Goal: Find specific page/section: Find specific page/section

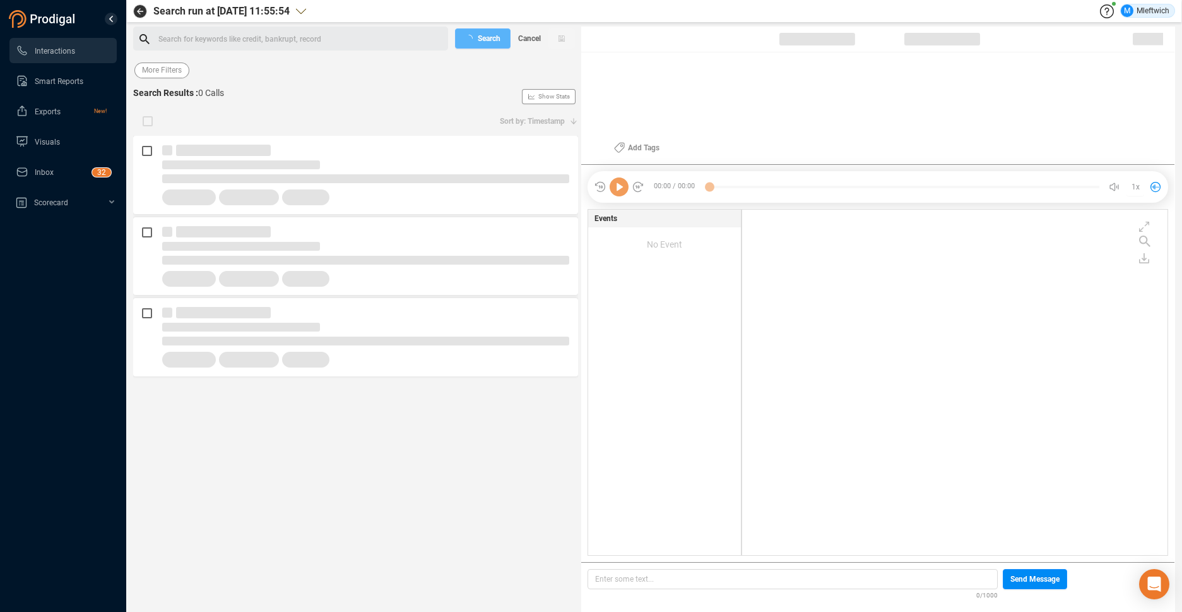
scroll to position [342, 419]
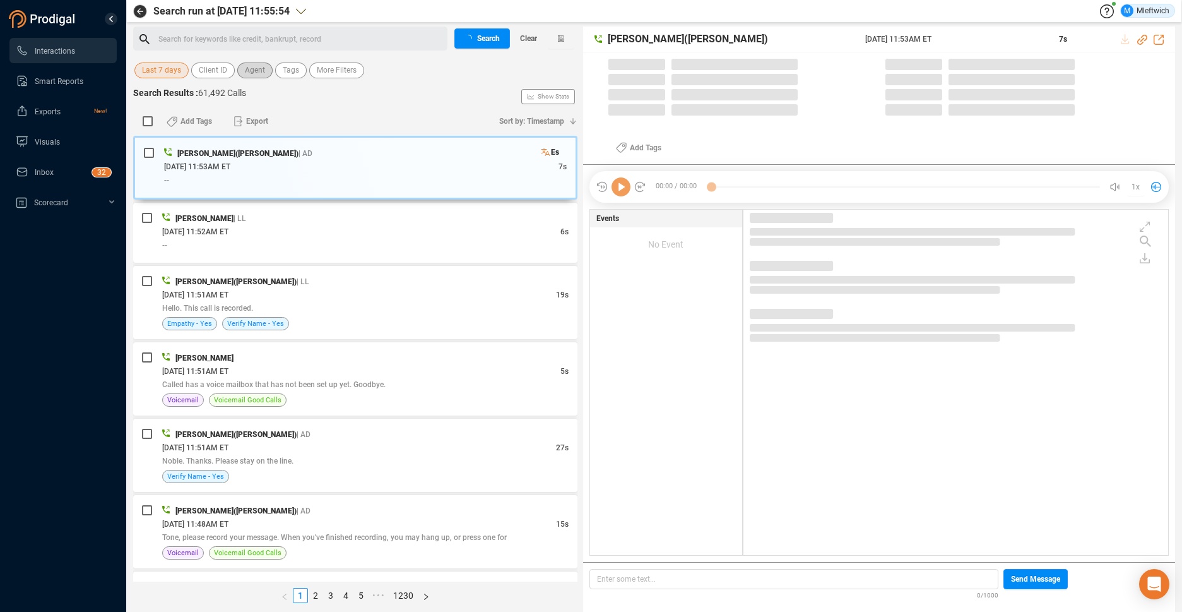
click at [251, 72] on span "Agent" at bounding box center [255, 70] width 20 height 16
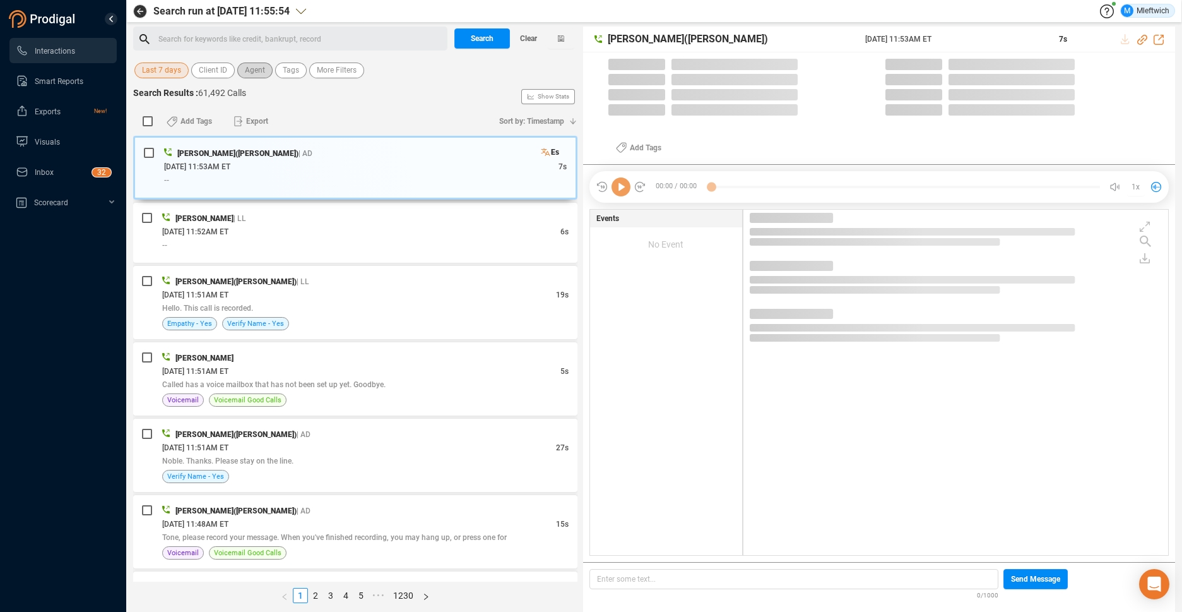
click at [251, 72] on span "Agent" at bounding box center [255, 70] width 20 height 16
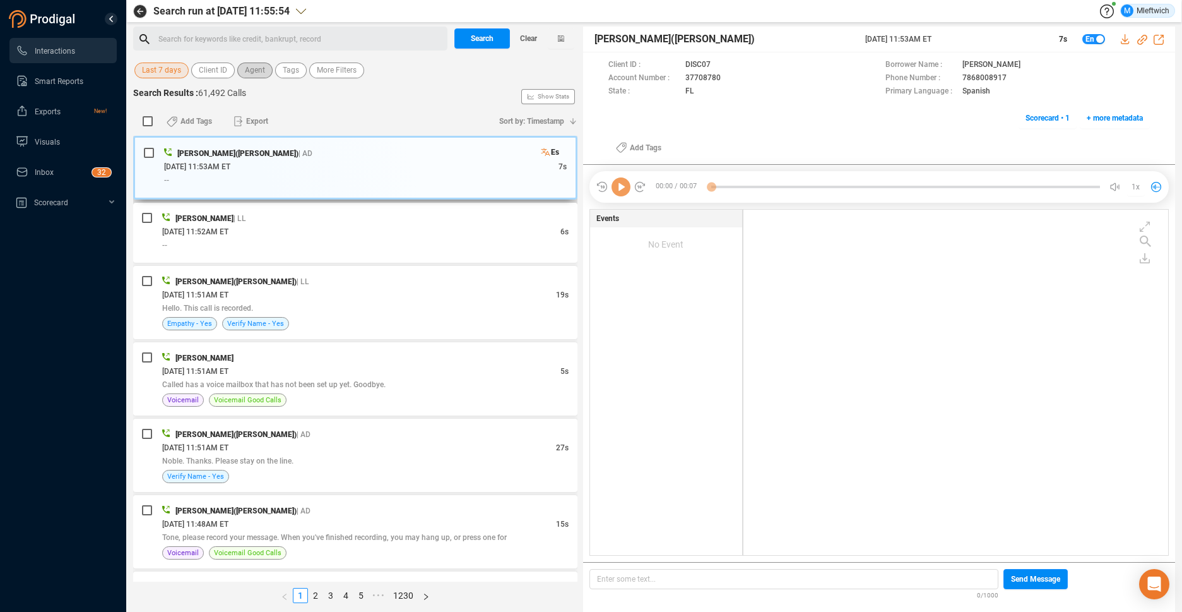
scroll to position [342, 418]
click at [250, 71] on span "Agent" at bounding box center [255, 70] width 20 height 16
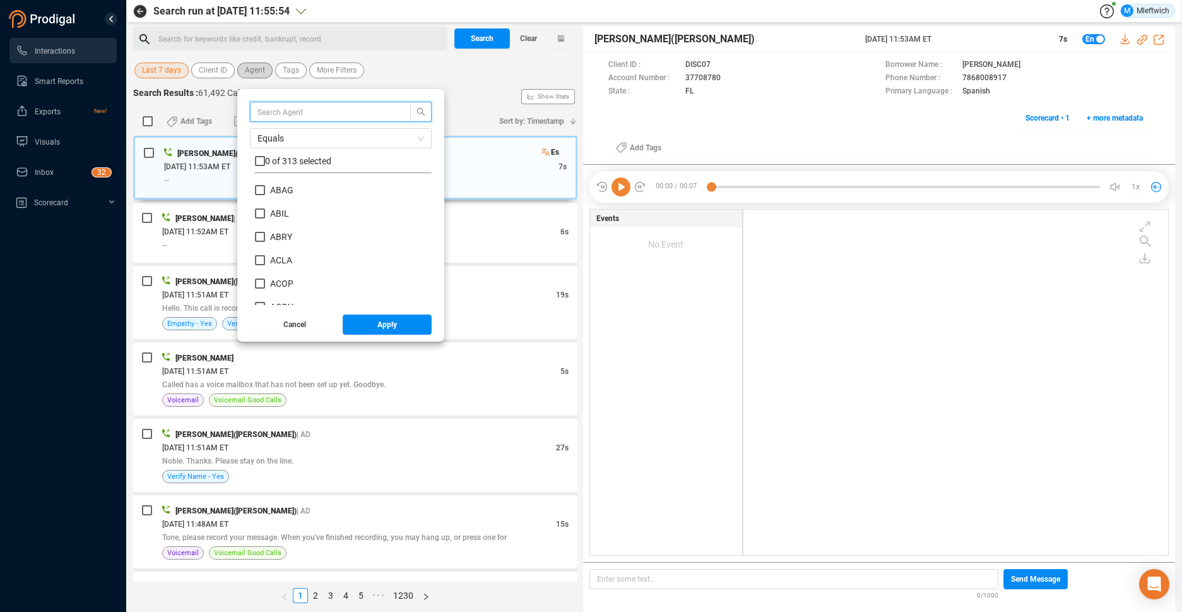
scroll to position [118, 170]
type input "CTAT"
click at [258, 191] on input "CTAT" at bounding box center [260, 190] width 10 height 10
checkbox input "true"
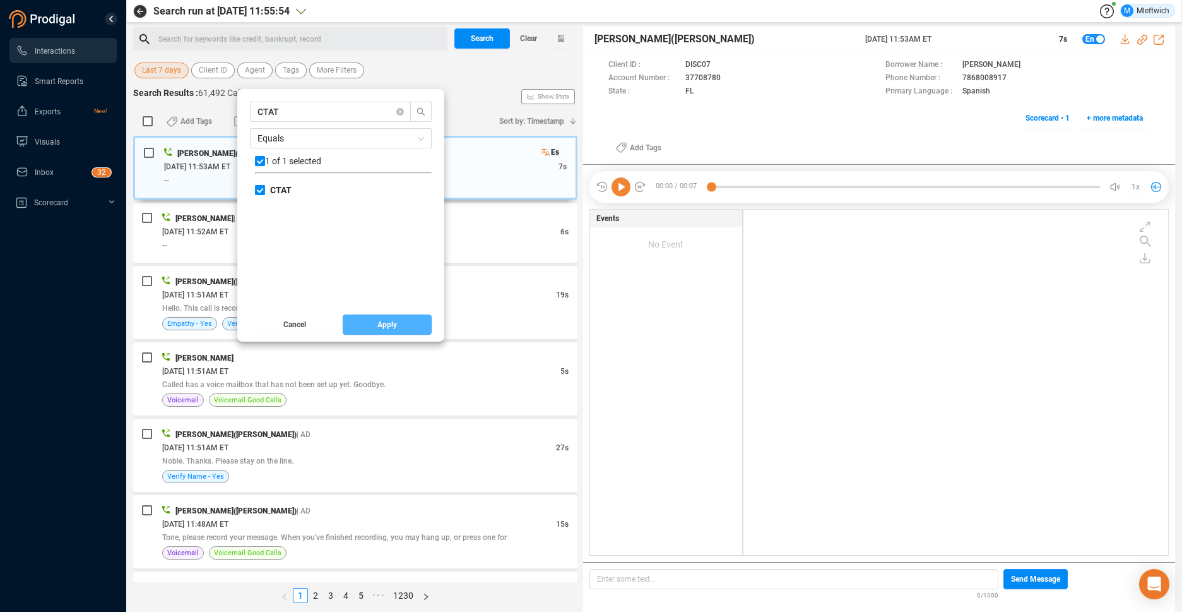
click at [380, 326] on span "Apply" at bounding box center [387, 324] width 20 height 20
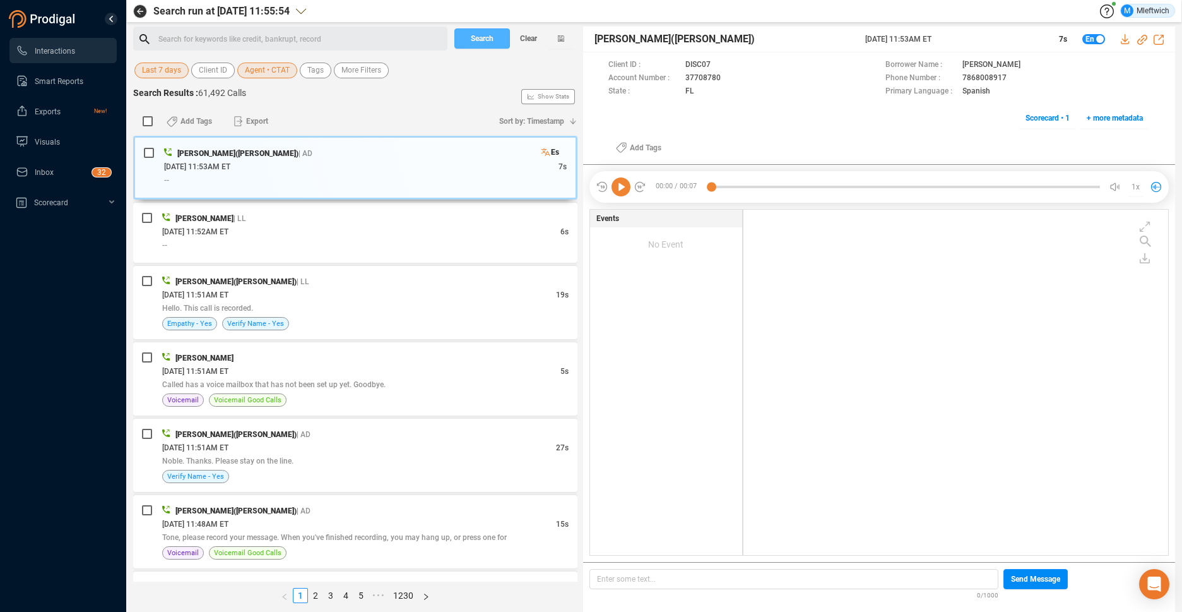
click at [487, 43] on span "Search" at bounding box center [482, 38] width 23 height 20
click at [487, 43] on div "Search Clear" at bounding box center [514, 39] width 126 height 24
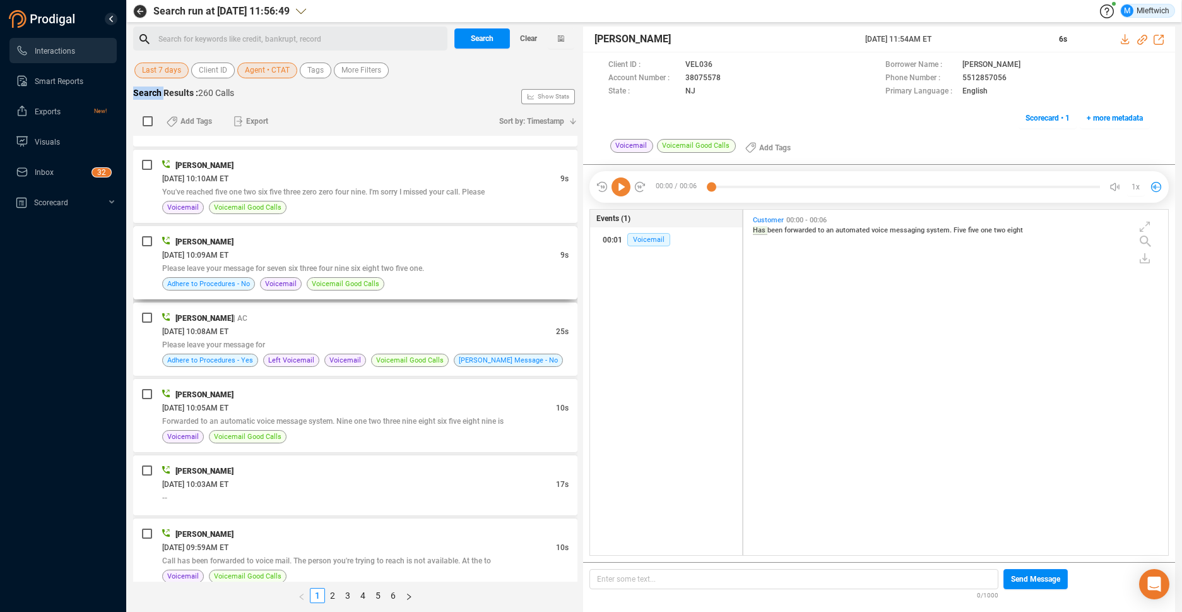
scroll to position [3231, 0]
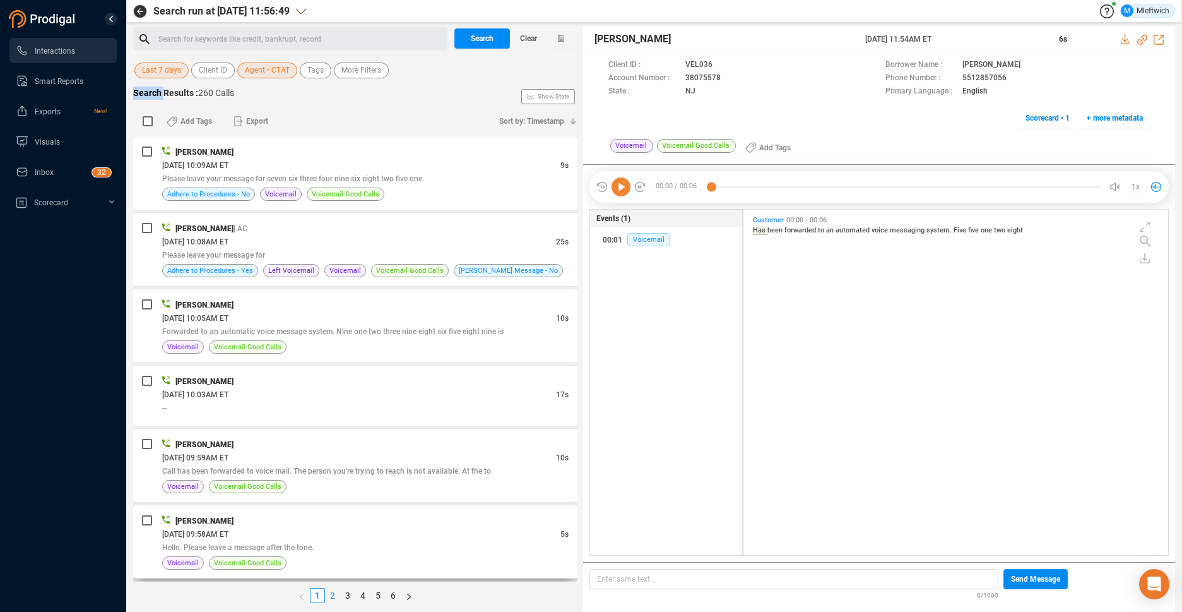
click at [328, 581] on div "Search Results : 260 Calls Show Stats Add Tags Export Sort by: Timestamp [PERSO…" at bounding box center [355, 348] width 444 height 525
click at [332, 593] on link "2" at bounding box center [333, 595] width 14 height 14
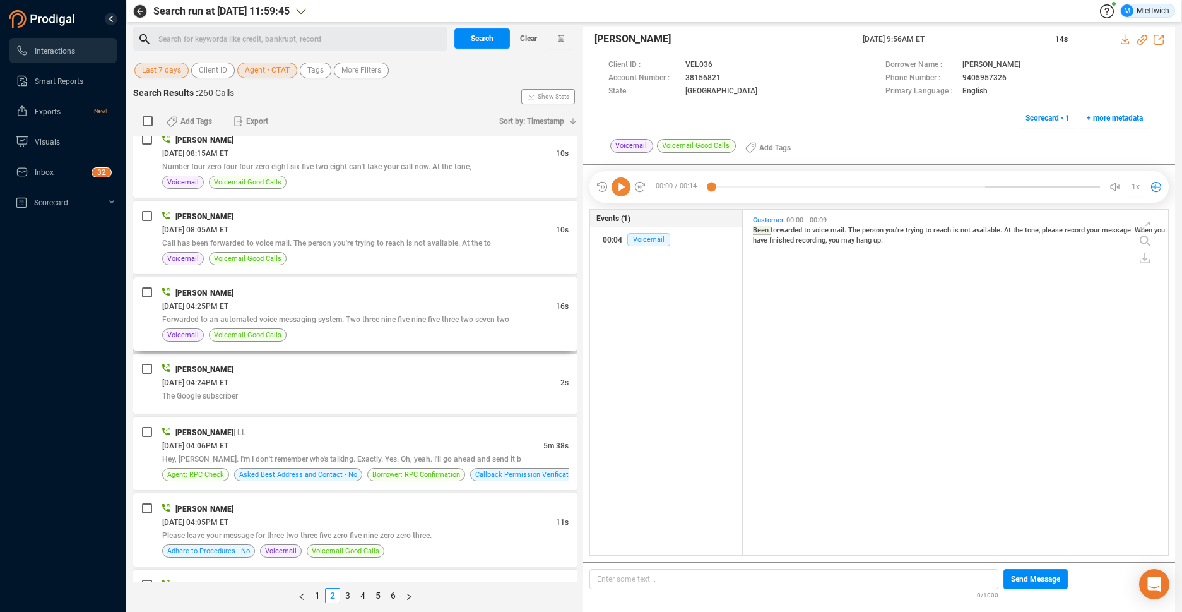
scroll to position [2473, 0]
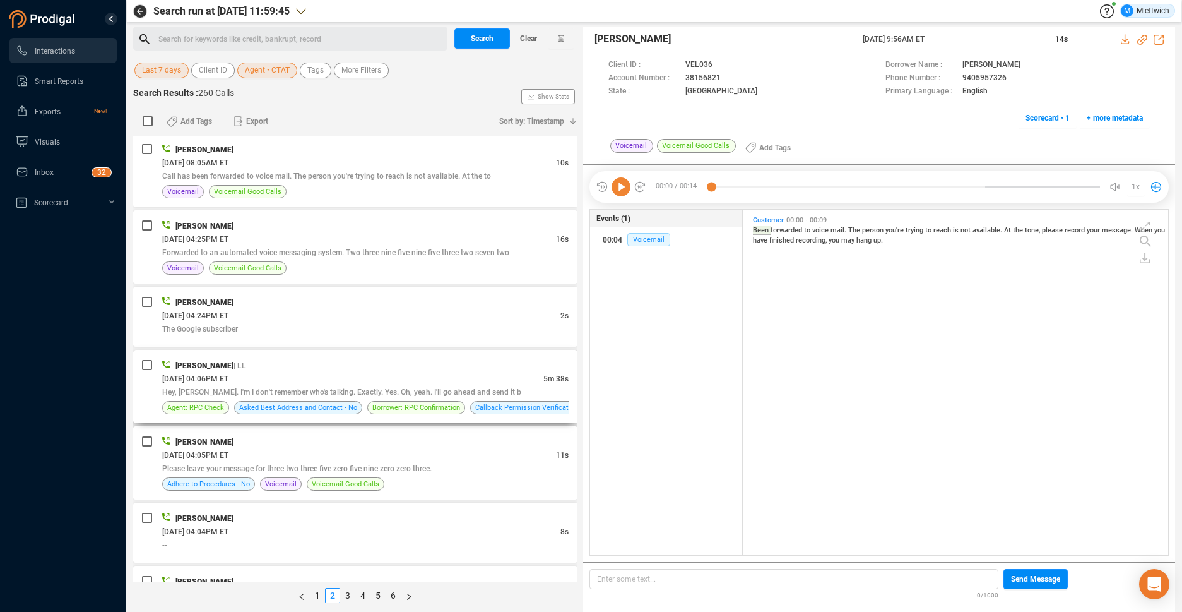
click at [464, 383] on div "[DATE] 04:06PM ET" at bounding box center [352, 378] width 381 height 13
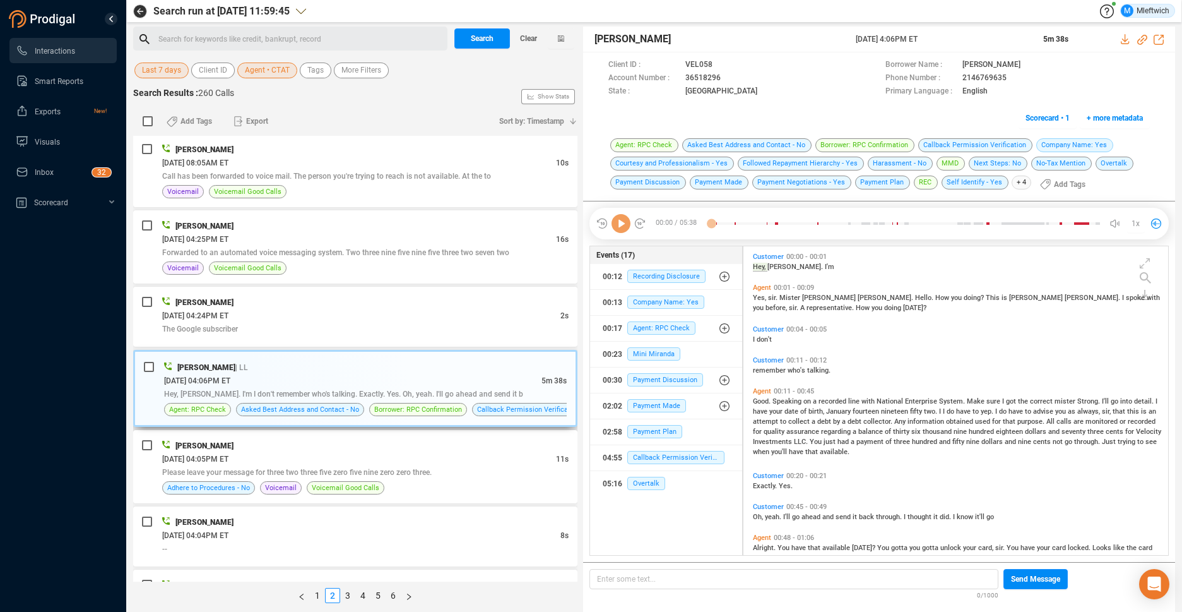
scroll to position [305, 418]
click at [726, 76] on icon at bounding box center [731, 79] width 10 height 10
click at [319, 594] on link "1" at bounding box center [318, 595] width 14 height 14
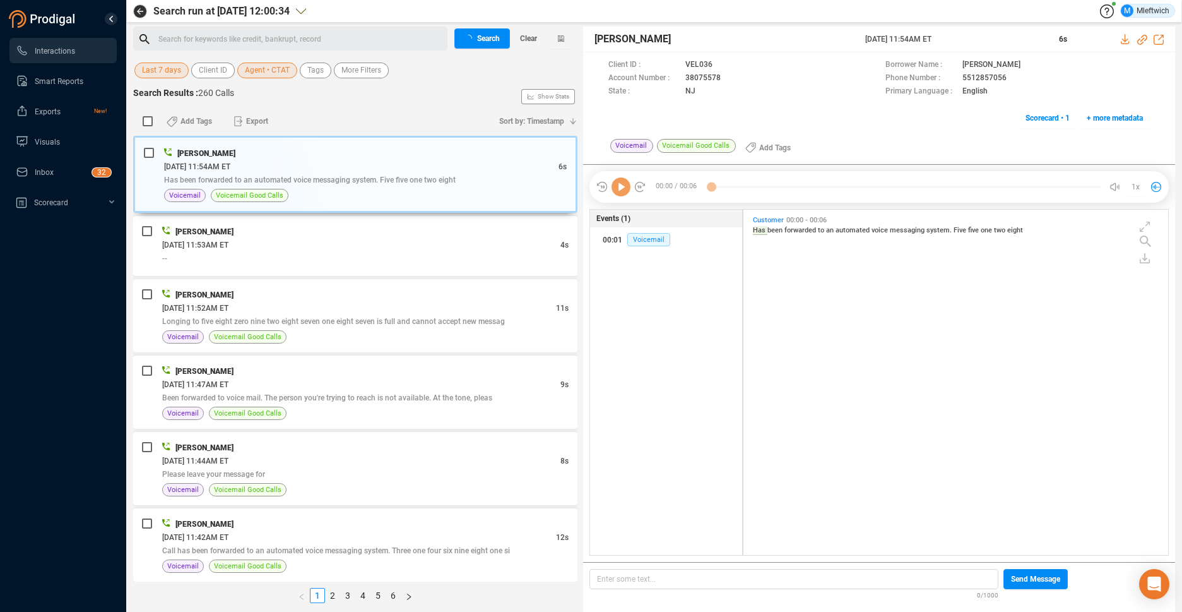
scroll to position [4, 7]
click at [314, 596] on link "1" at bounding box center [318, 595] width 14 height 14
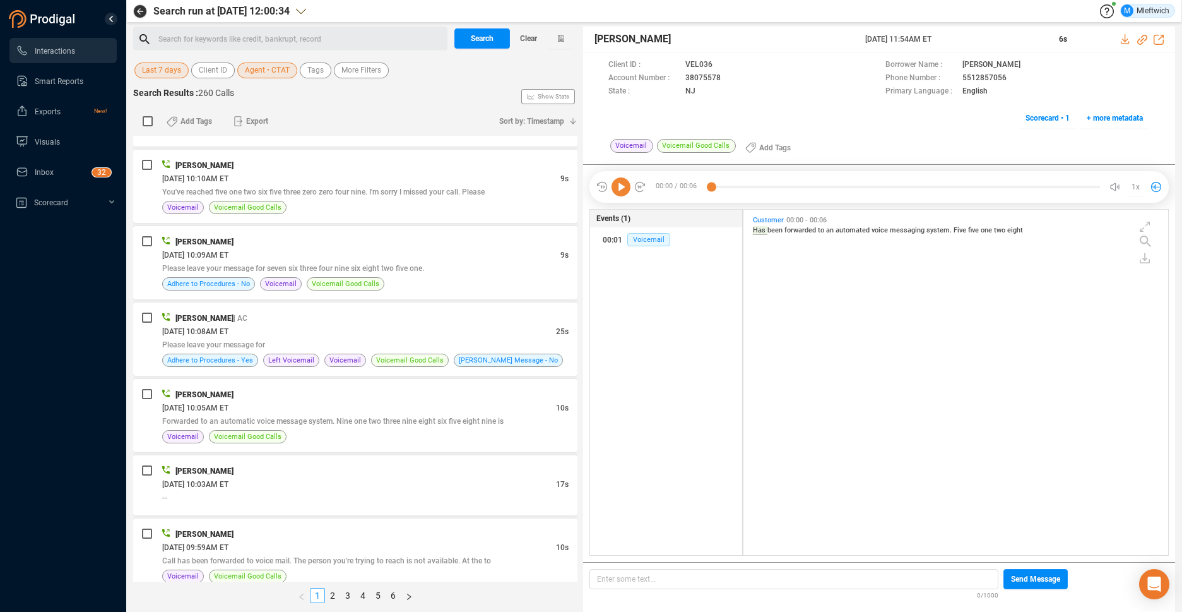
scroll to position [3231, 0]
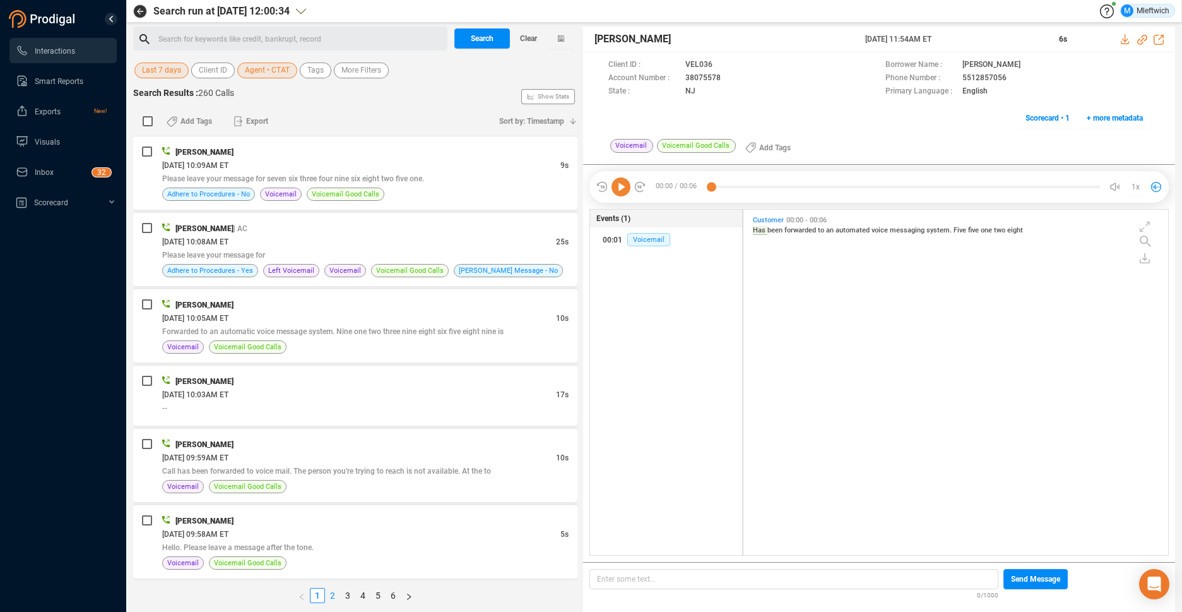
click at [330, 598] on link "2" at bounding box center [333, 595] width 14 height 14
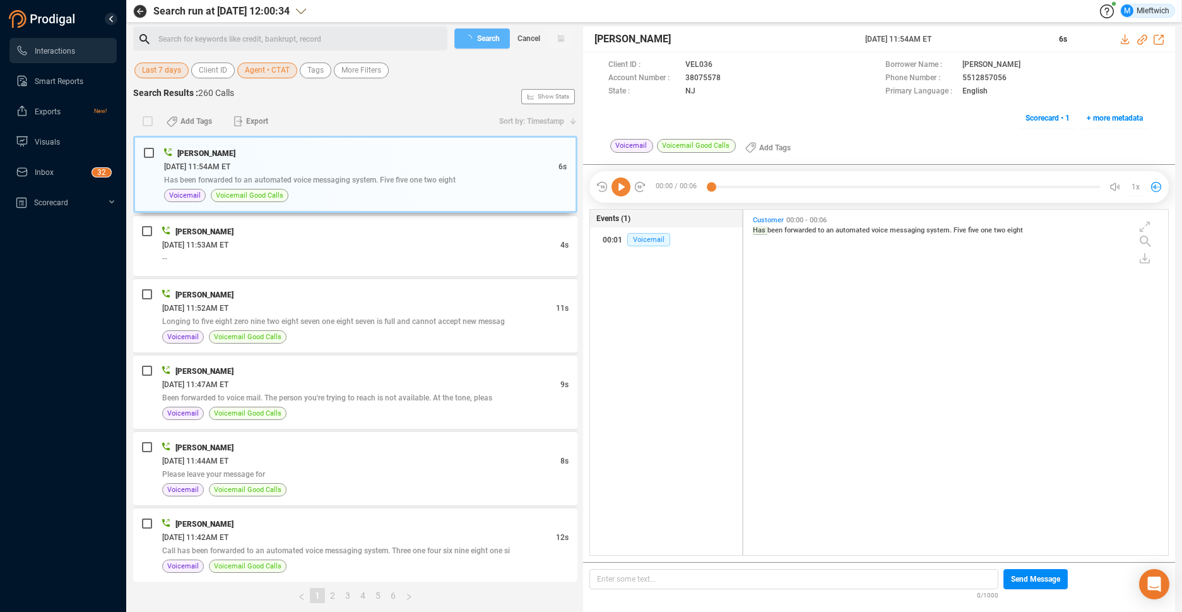
click at [330, 596] on link "2" at bounding box center [333, 595] width 14 height 14
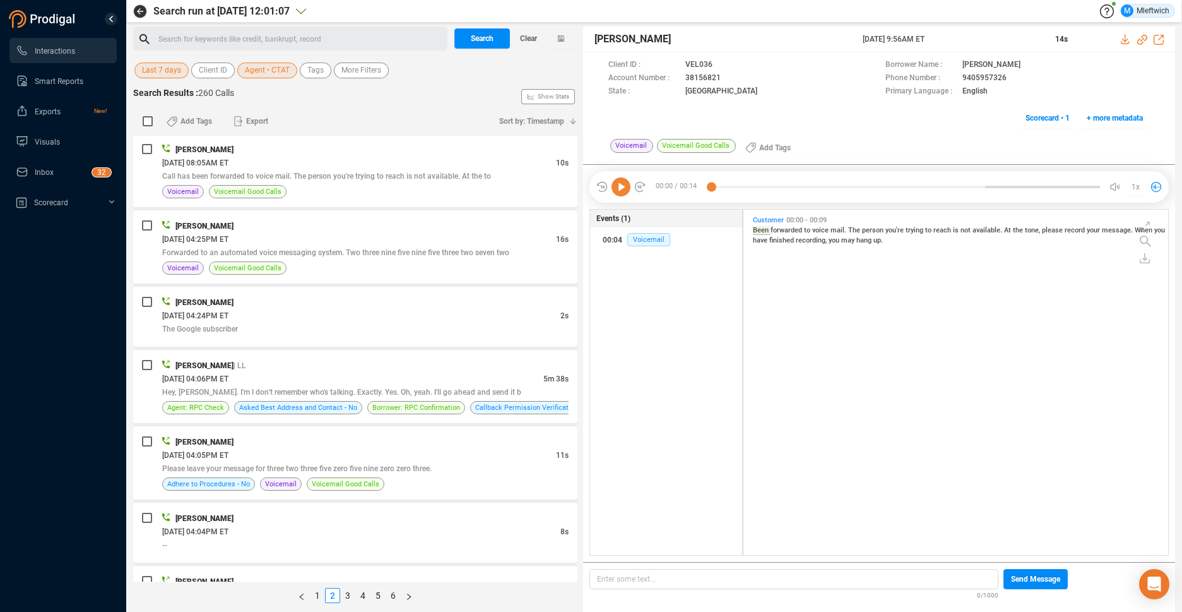
scroll to position [2607, 0]
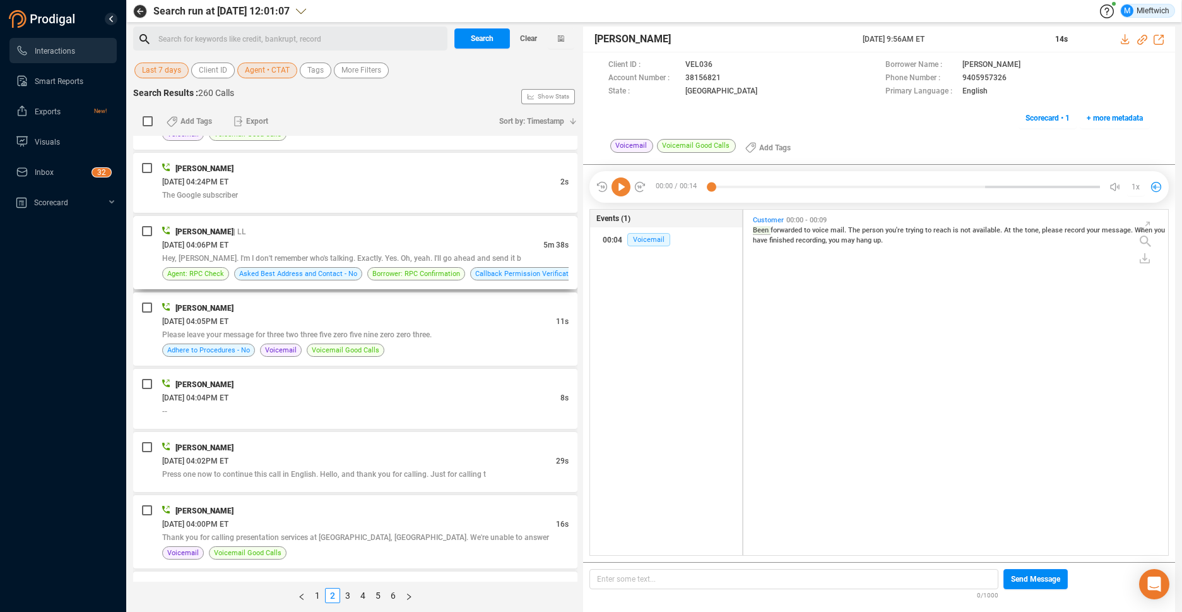
click at [401, 242] on div "[DATE] 04:06PM ET" at bounding box center [352, 244] width 381 height 13
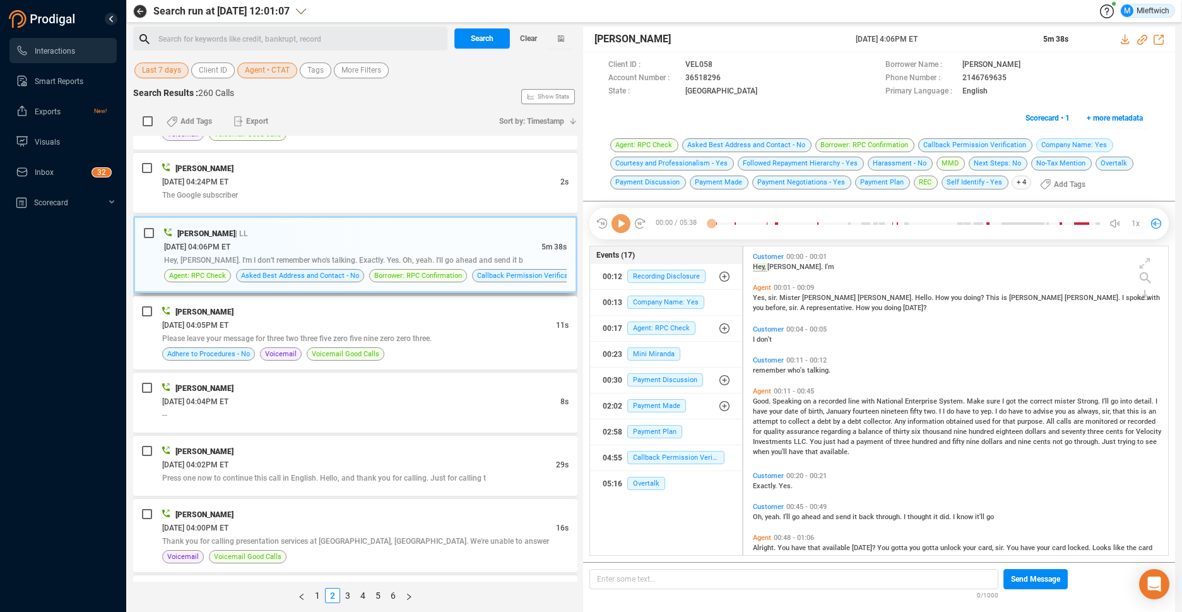
scroll to position [4, 7]
click at [391, 264] on span "Hey, [PERSON_NAME]. I'm I don't remember who's talking. Exactly. Yes. Oh, yeah.…" at bounding box center [343, 260] width 359 height 9
click at [726, 76] on icon at bounding box center [731, 79] width 10 height 10
